Goal: Check status

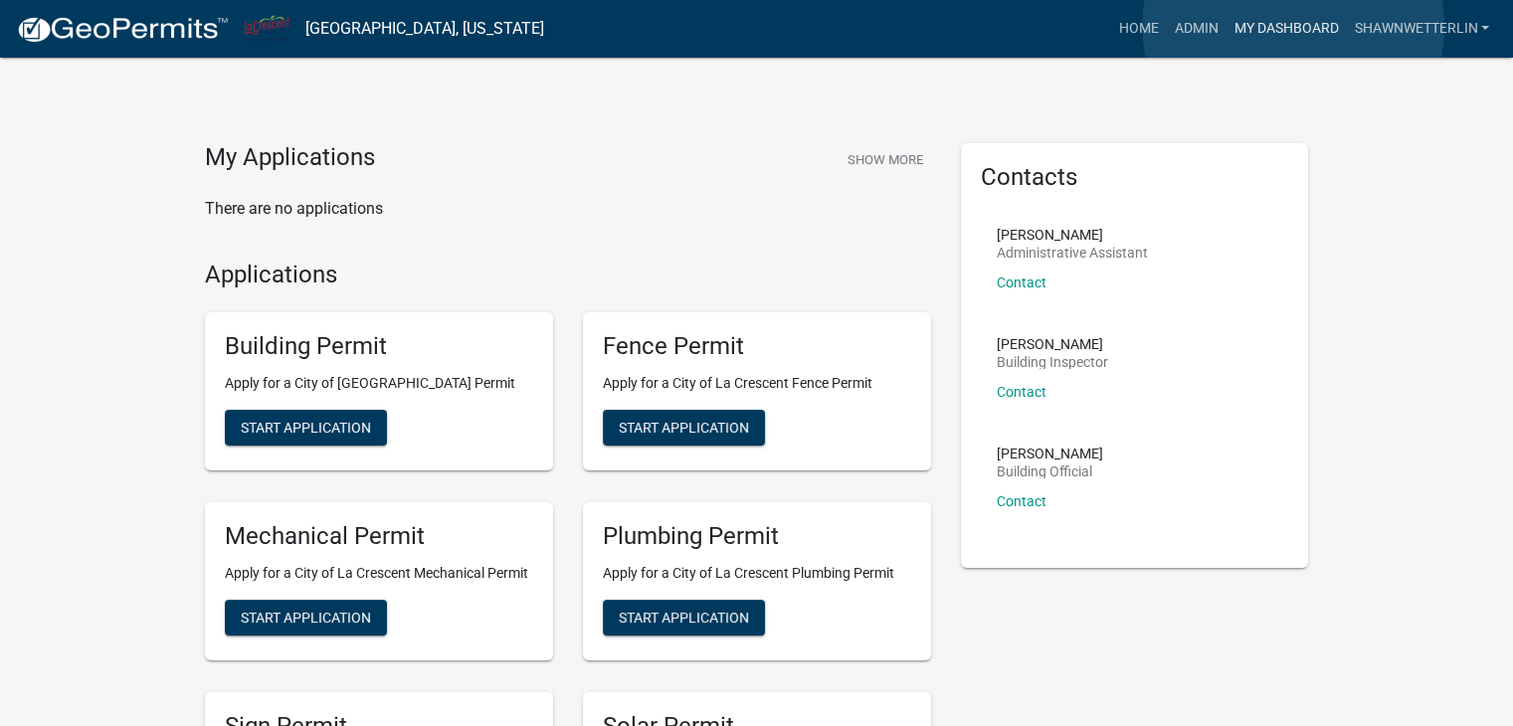
click at [1294, 26] on link "My Dashboard" at bounding box center [1286, 29] width 120 height 38
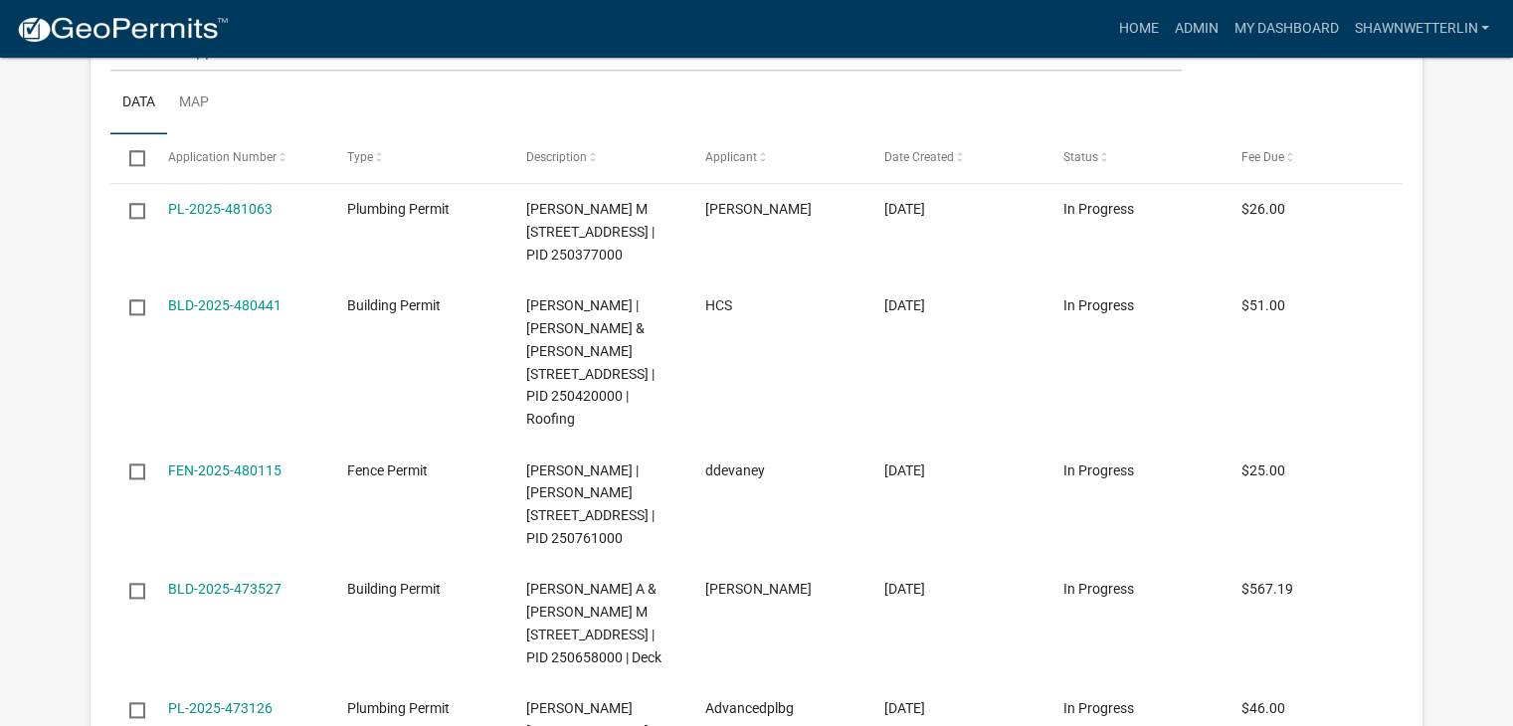
scroll to position [2786, 0]
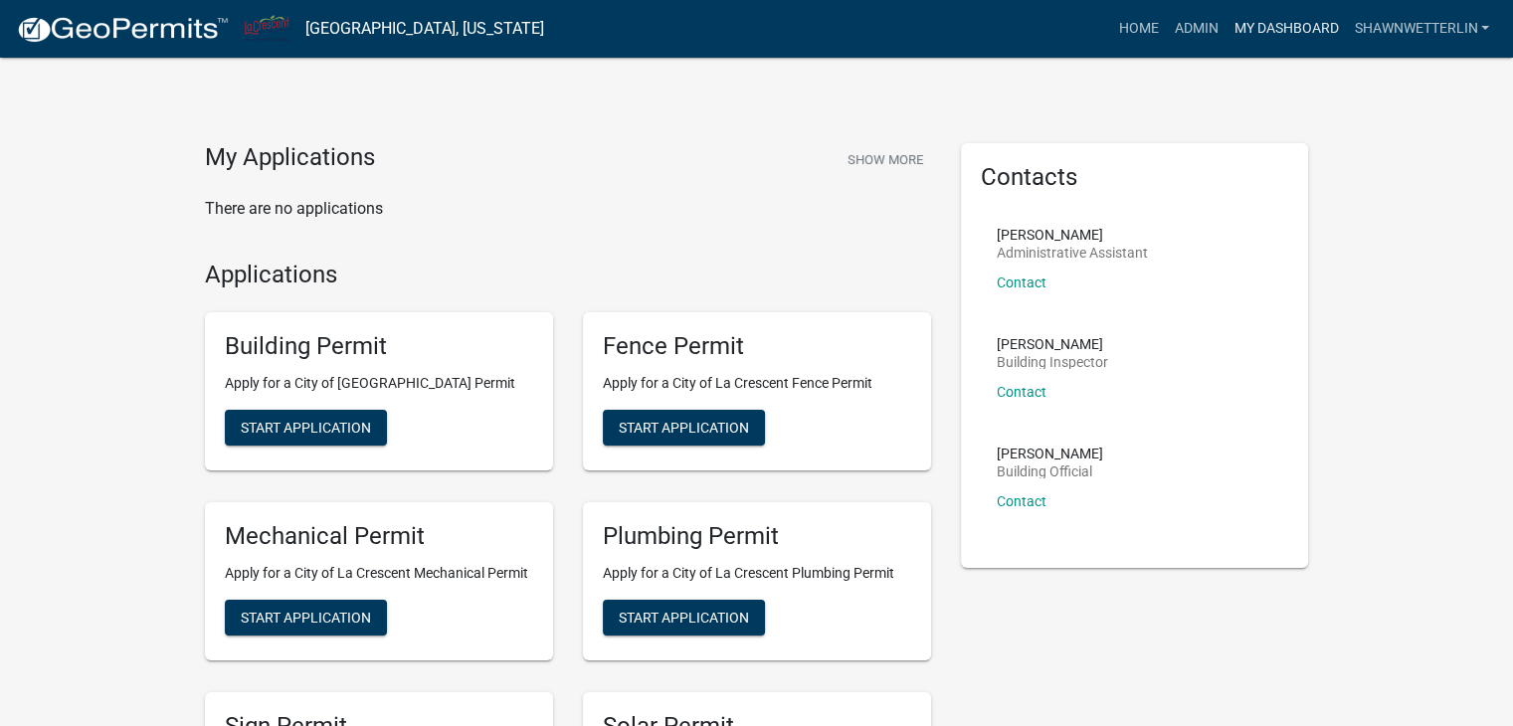
click at [1234, 26] on link "My Dashboard" at bounding box center [1286, 29] width 120 height 38
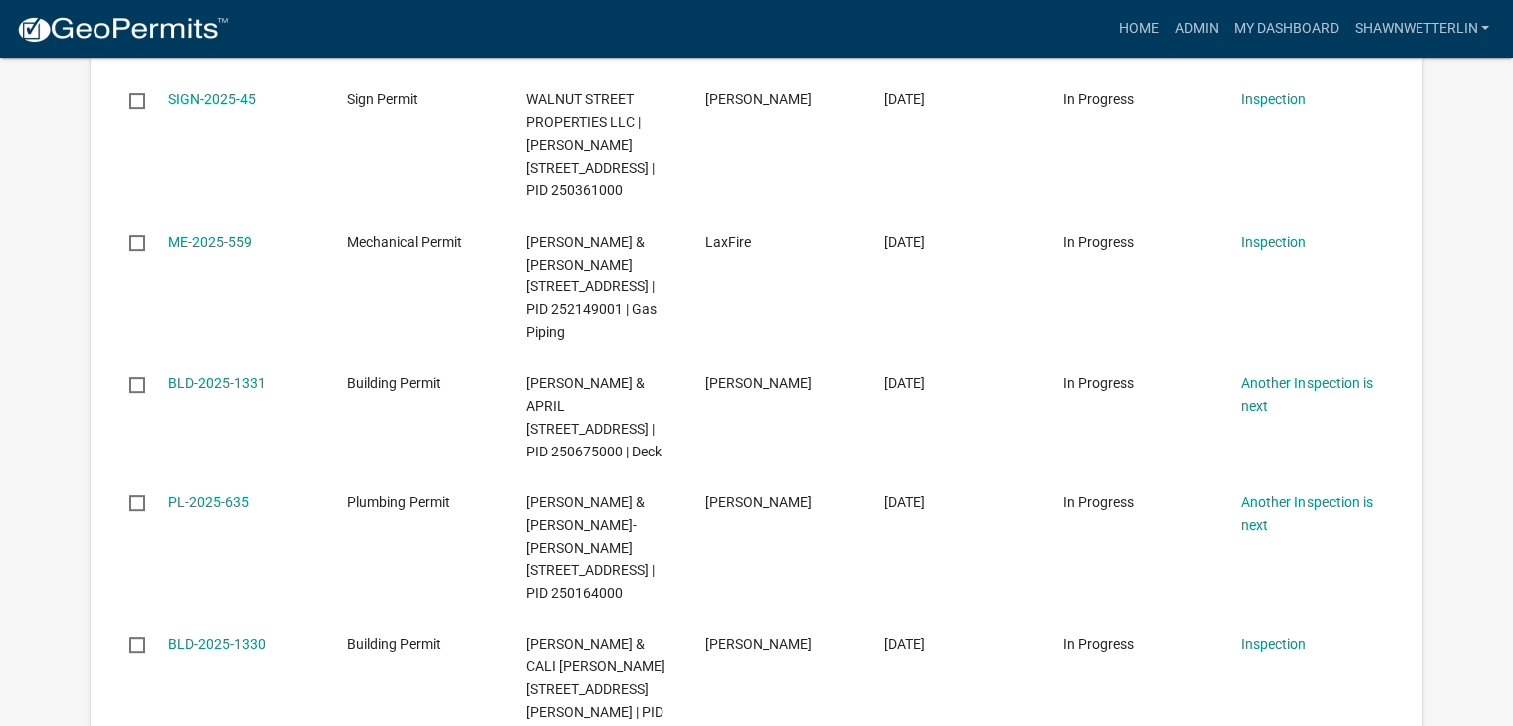
scroll to position [398, 0]
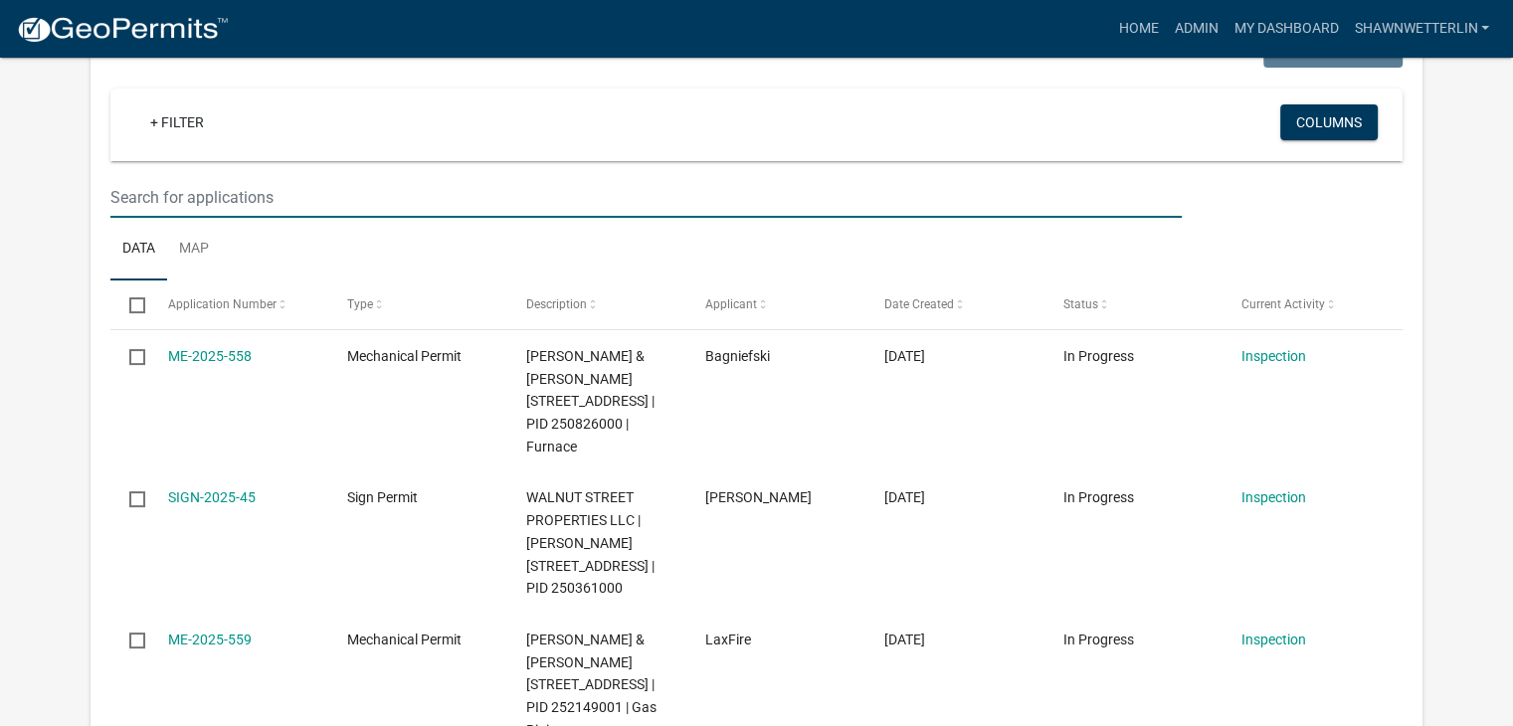
click at [207, 193] on input "text" at bounding box center [646, 197] width 1072 height 41
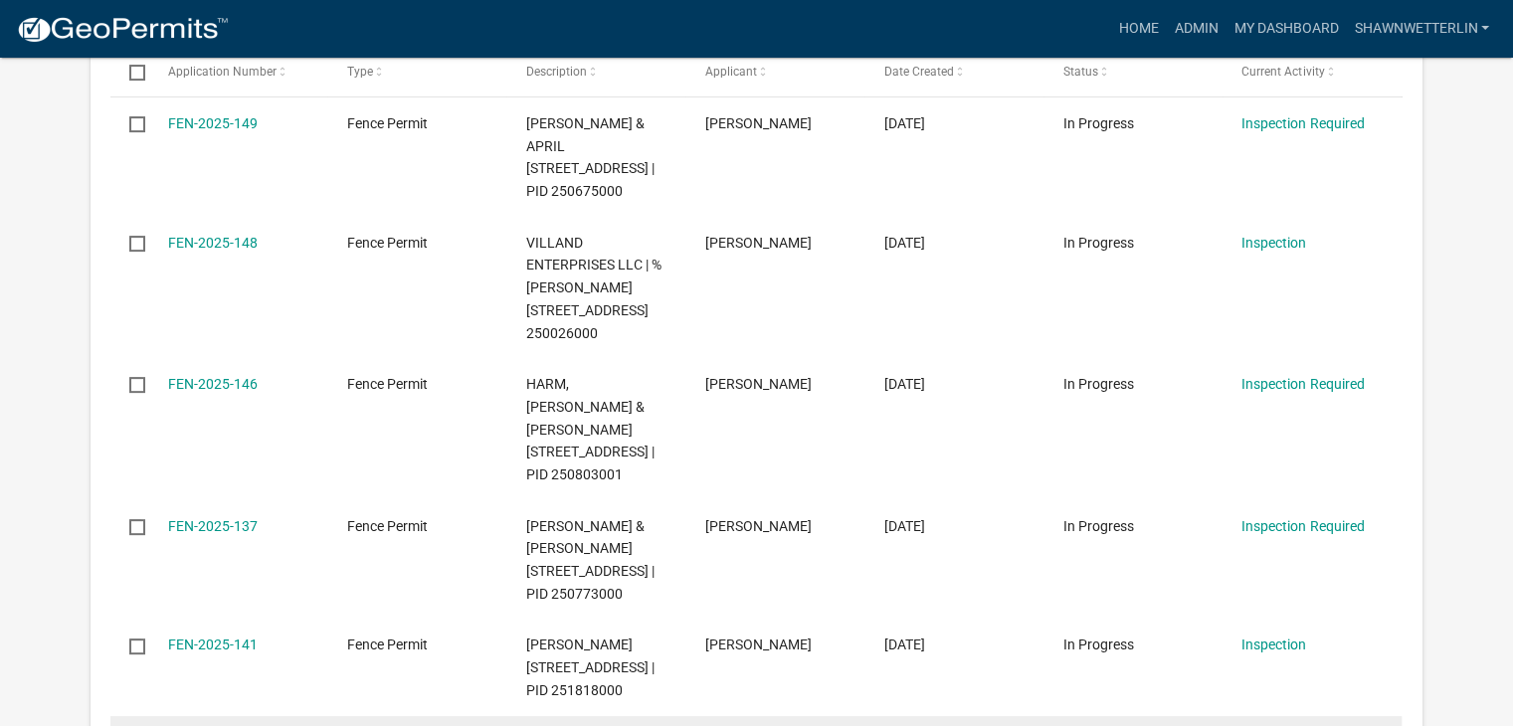
scroll to position [597, 0]
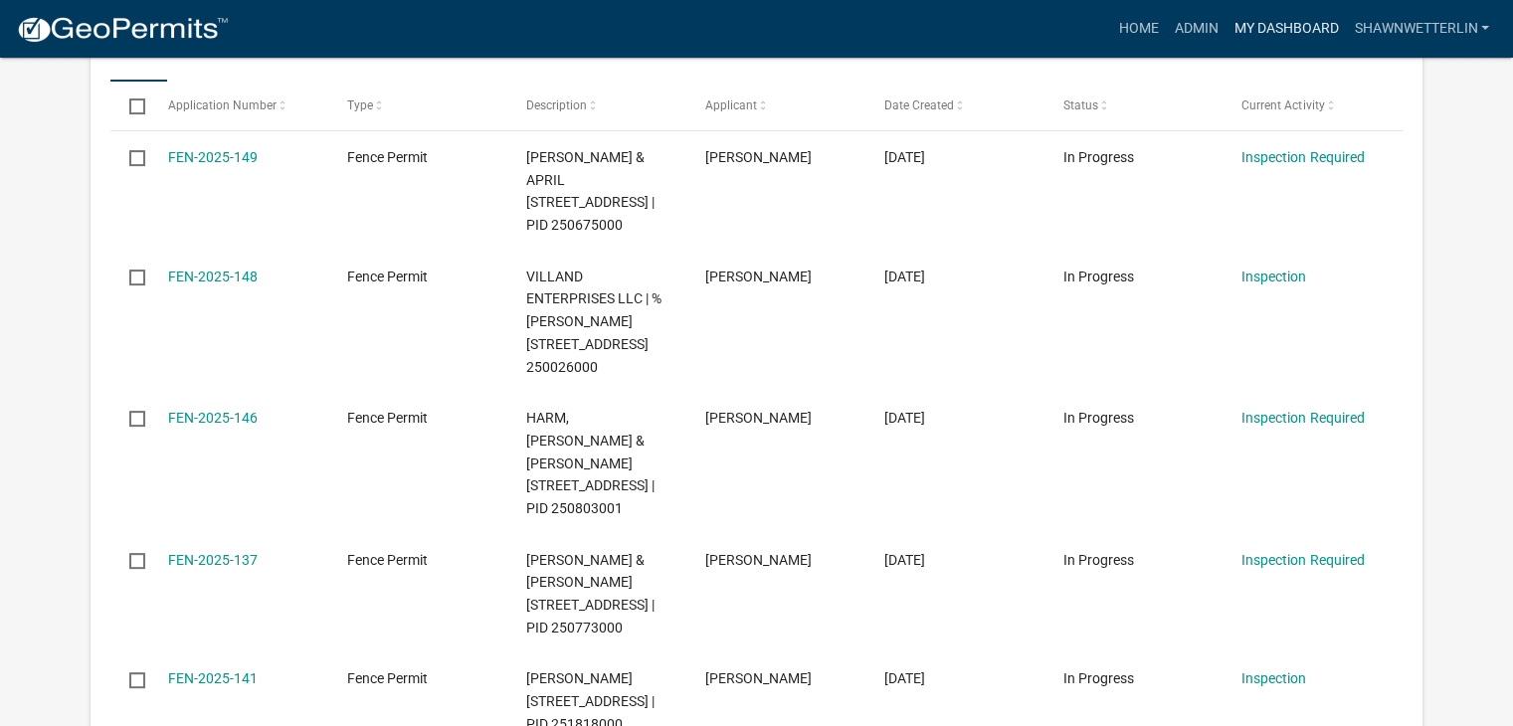
click at [1313, 31] on link "My Dashboard" at bounding box center [1286, 29] width 120 height 38
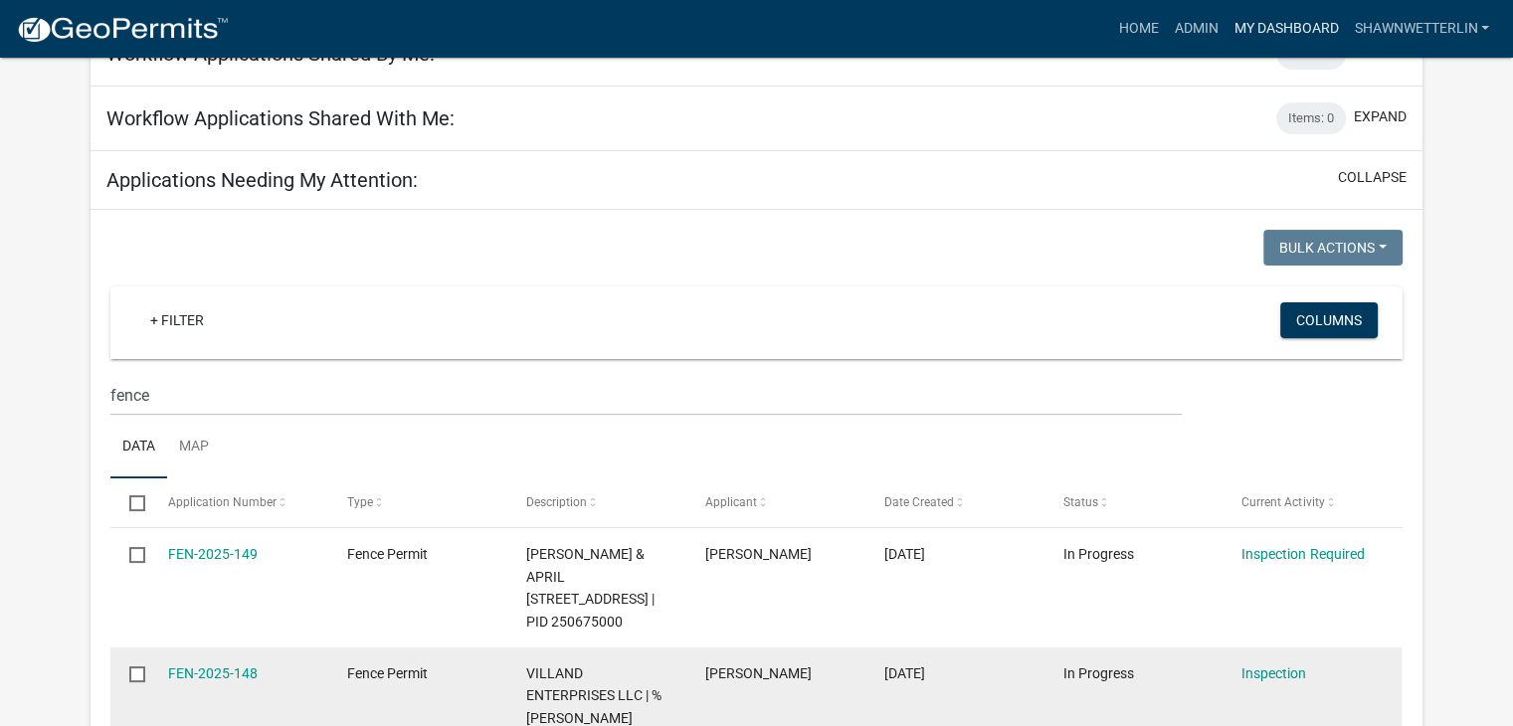
scroll to position [199, 0]
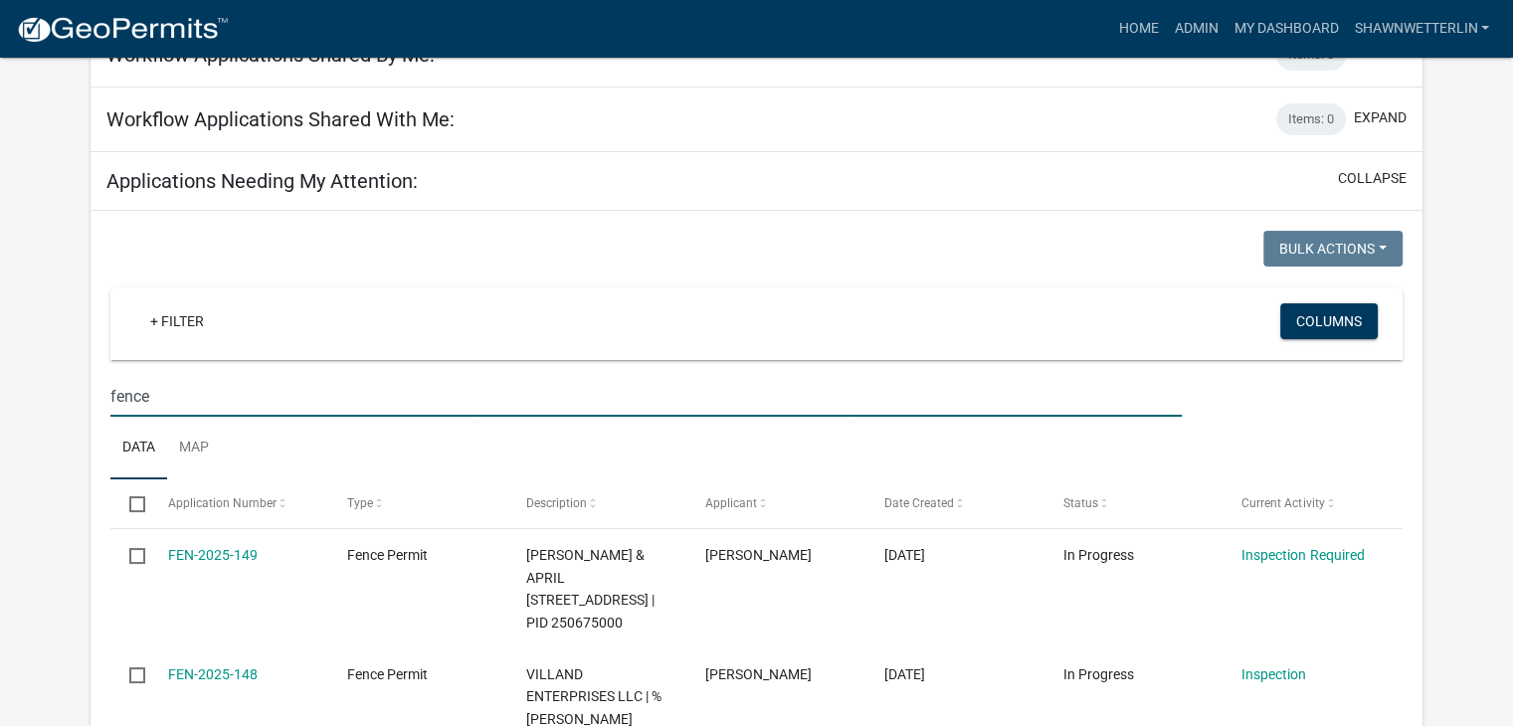
click at [197, 403] on input "fence" at bounding box center [646, 396] width 1072 height 41
type input "f"
type input "roof"
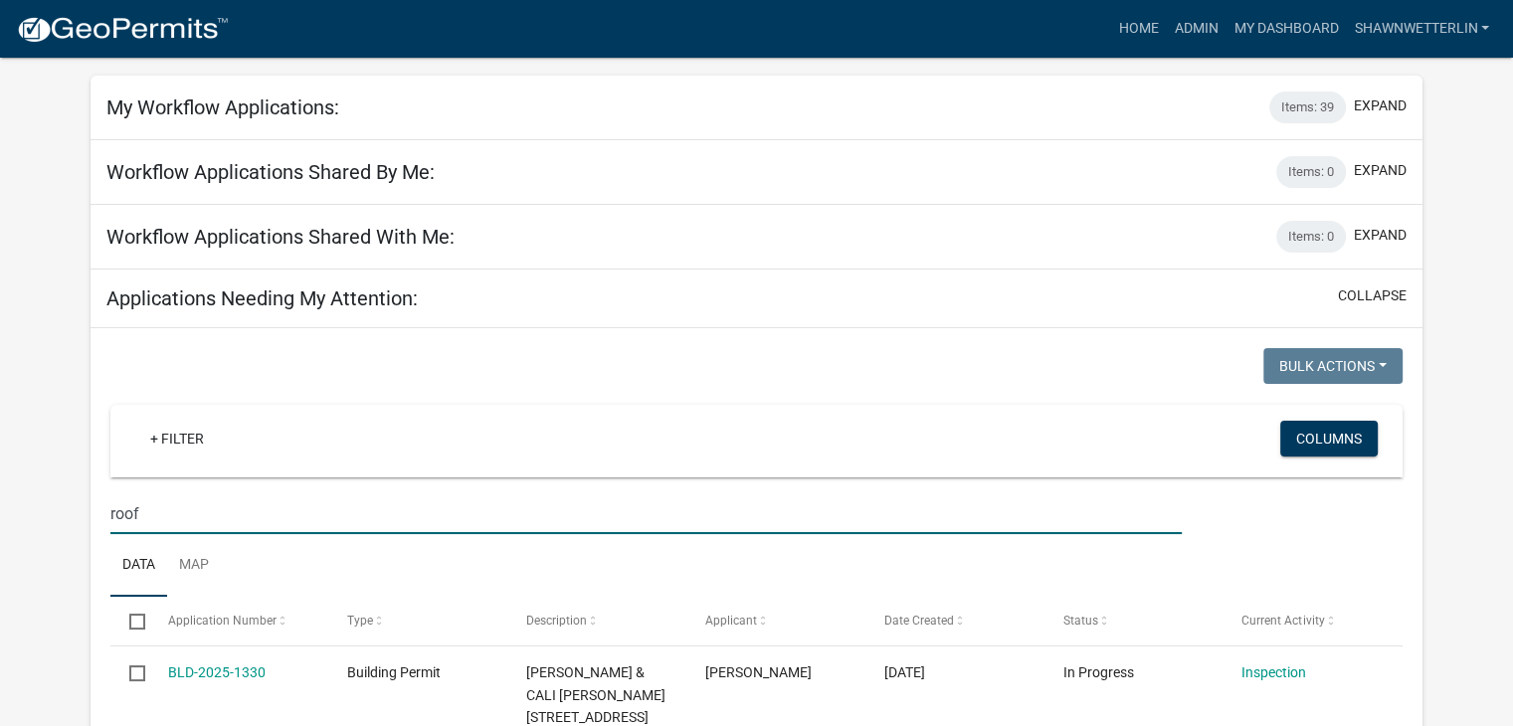
scroll to position [0, 0]
